Goal: Check status

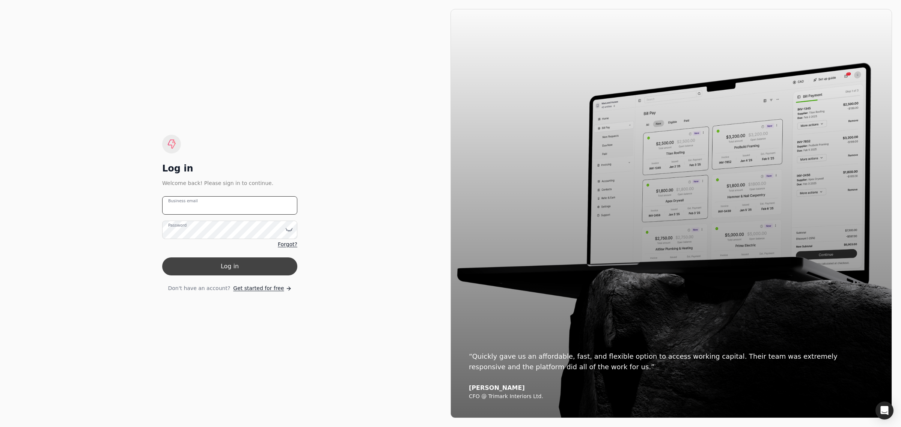
type email "[EMAIL_ADDRESS][PERSON_NAME][DOMAIN_NAME]"
click at [243, 266] on button "Log in" at bounding box center [229, 266] width 135 height 18
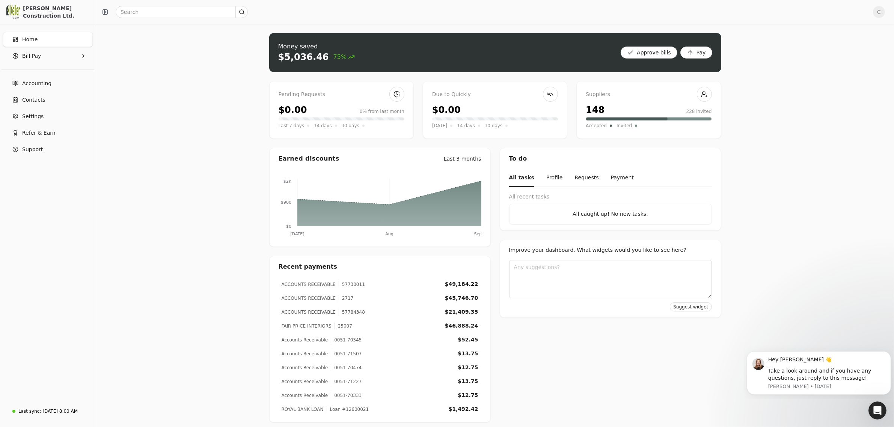
click at [345, 325] on div "FAIR PRICE INTERIORS 25007 $46,888.24" at bounding box center [379, 326] width 203 height 14
drag, startPoint x: 344, startPoint y: 325, endPoint x: 333, endPoint y: 325, distance: 11.3
click at [333, 325] on div "FAIR PRICE INTERIORS 25007 $46,888.24" at bounding box center [379, 326] width 203 height 14
click at [172, 11] on input "text" at bounding box center [182, 12] width 132 height 12
type input "25007"
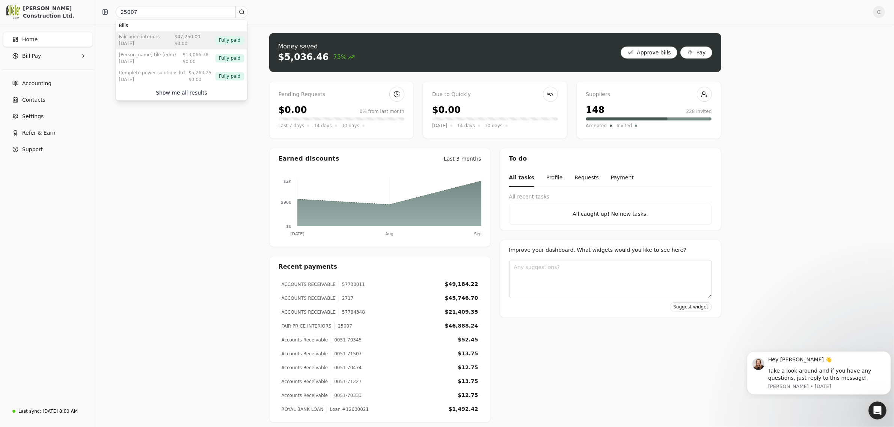
click at [154, 44] on div "[DATE]" at bounding box center [139, 44] width 41 height 7
